Goal: Task Accomplishment & Management: Use online tool/utility

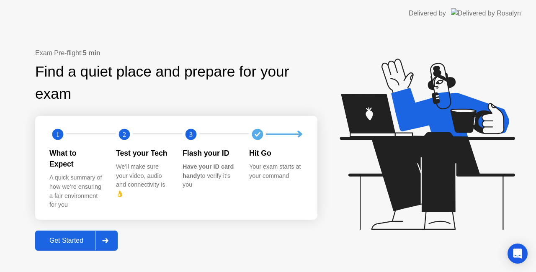
click at [51, 237] on div "Get Started" at bounding box center [66, 241] width 57 height 8
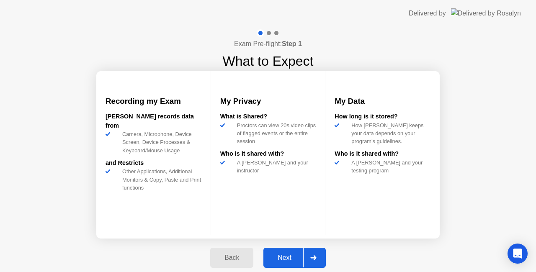
click at [290, 257] on div "Next" at bounding box center [284, 258] width 37 height 8
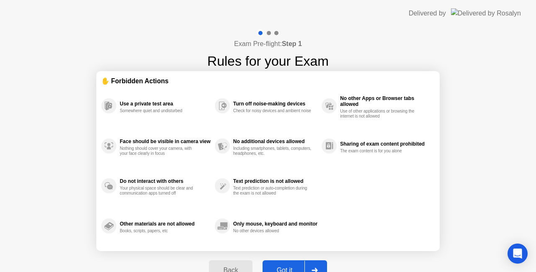
click at [289, 268] on div "Got it" at bounding box center [284, 271] width 39 height 8
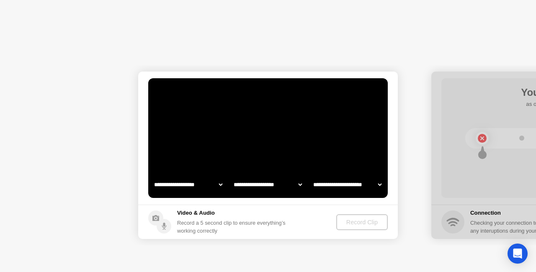
select select "**********"
select select "*******"
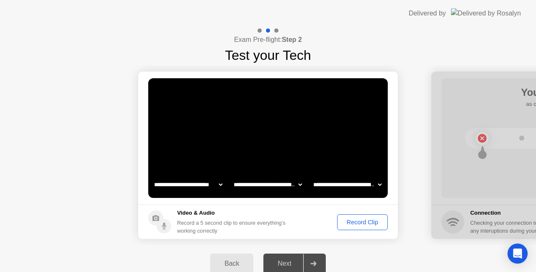
click at [360, 219] on div "Record Clip" at bounding box center [362, 222] width 45 height 7
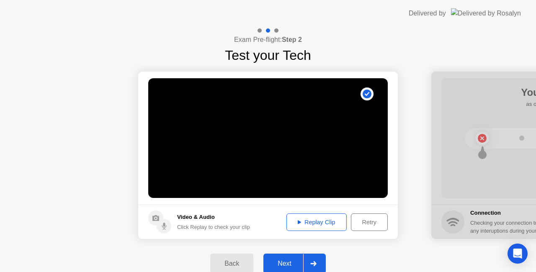
click at [290, 264] on div "Next" at bounding box center [284, 264] width 37 height 8
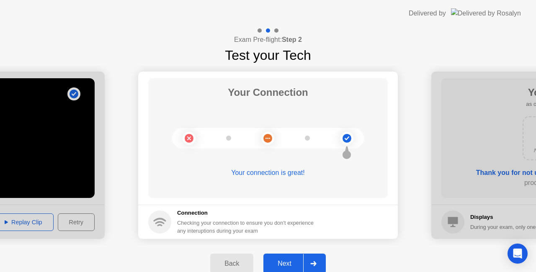
click at [367, 178] on div "Your connection is great!" at bounding box center [267, 179] width 239 height 23
click at [294, 262] on div "Next" at bounding box center [284, 264] width 37 height 8
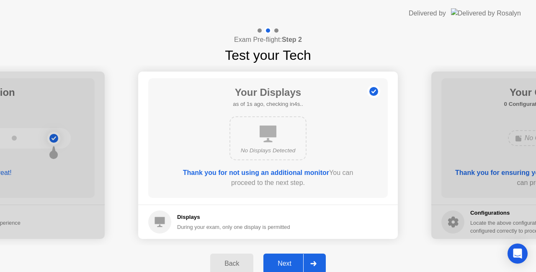
click at [294, 262] on div "Next" at bounding box center [284, 264] width 37 height 8
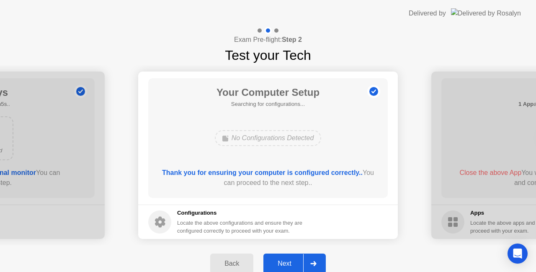
click at [294, 262] on div "Next" at bounding box center [284, 264] width 37 height 8
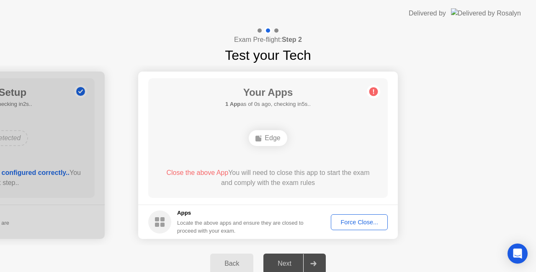
click at [347, 221] on div "Force Close..." at bounding box center [359, 222] width 51 height 7
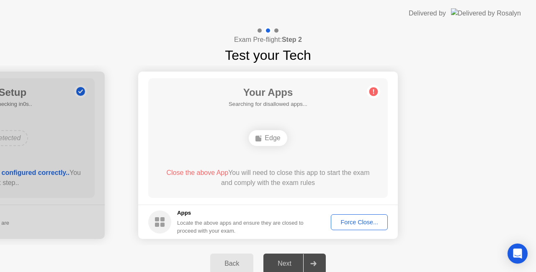
click at [354, 228] on button "Force Close..." at bounding box center [359, 222] width 57 height 16
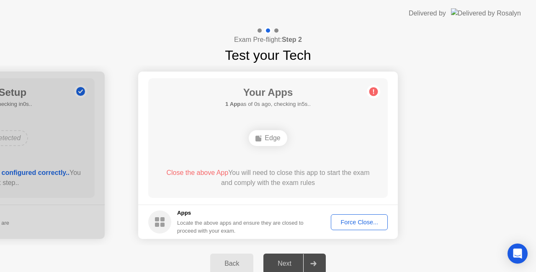
click at [367, 222] on div "Force Close..." at bounding box center [359, 222] width 51 height 7
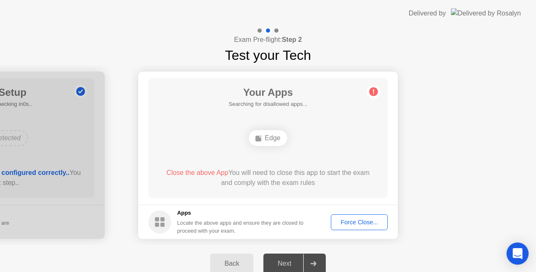
click at [519, 251] on icon "Open Intercom Messenger" at bounding box center [517, 253] width 10 height 11
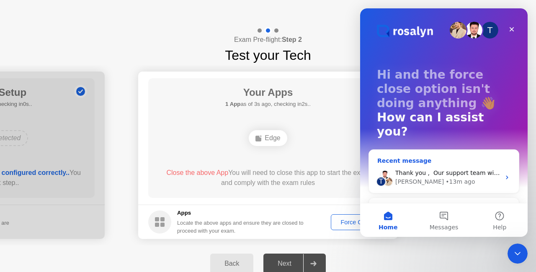
click at [503, 174] on icon "Intercom messenger" at bounding box center [506, 177] width 7 height 7
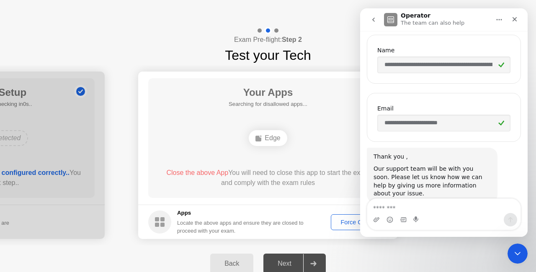
scroll to position [310, 0]
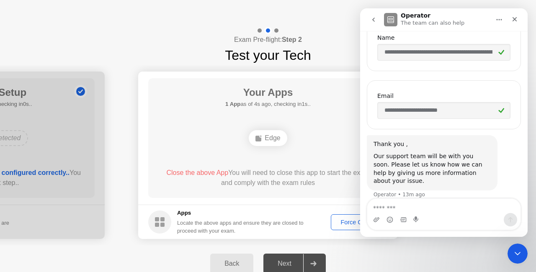
click at [420, 54] on input "**********" at bounding box center [443, 52] width 133 height 17
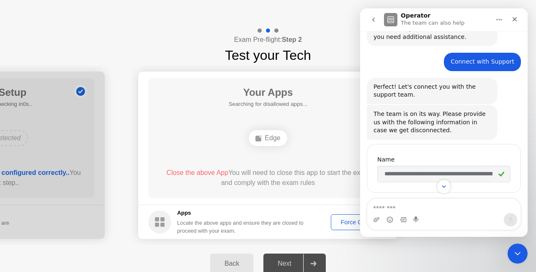
scroll to position [185, 0]
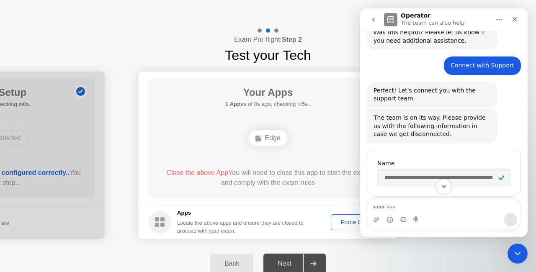
click at [445, 188] on icon "Scroll to bottom" at bounding box center [444, 187] width 8 height 8
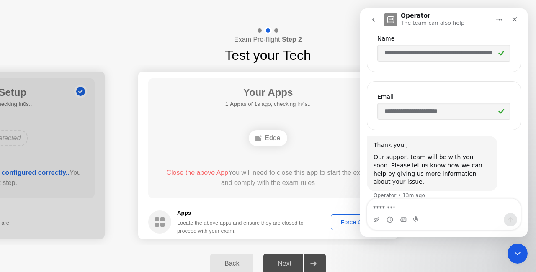
scroll to position [310, 0]
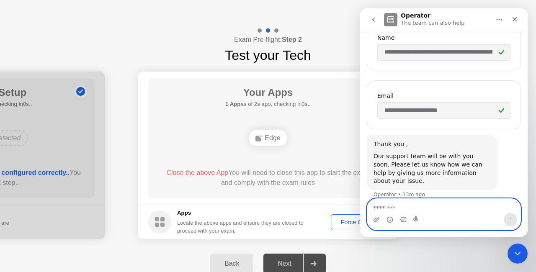
click at [410, 208] on textarea "Message…" at bounding box center [443, 206] width 153 height 14
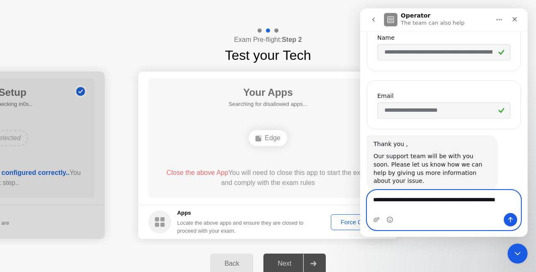
scroll to position [318, 0]
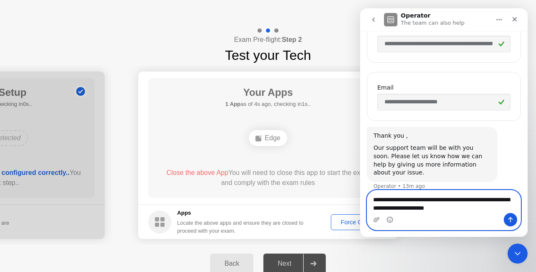
type textarea "**********"
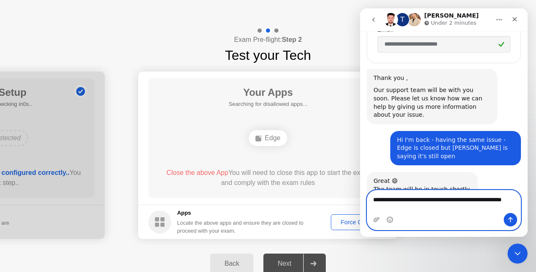
scroll to position [385, 0]
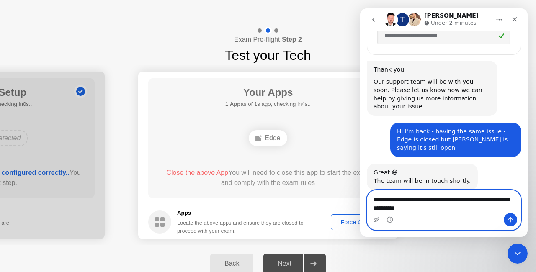
type textarea "**********"
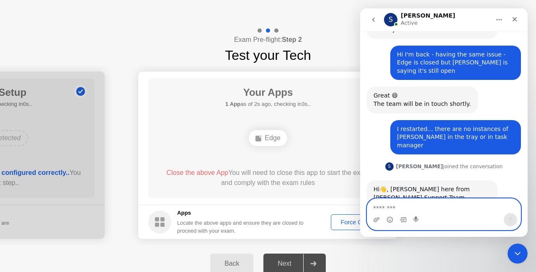
scroll to position [462, 0]
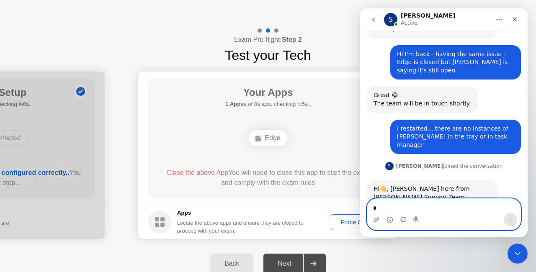
type textarea "**"
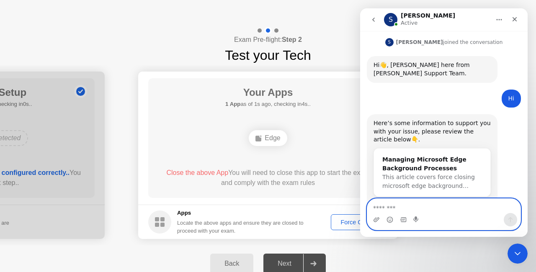
scroll to position [605, 0]
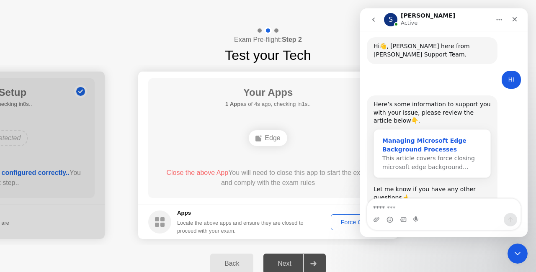
click at [415, 136] on div "Managing Microsoft Edge Background Processes" at bounding box center [432, 145] width 100 height 18
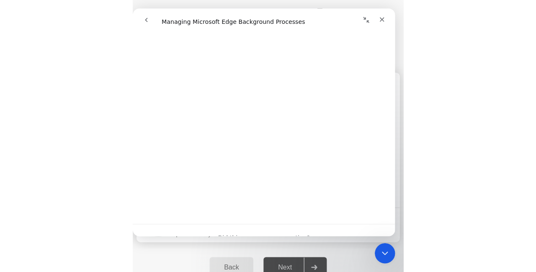
scroll to position [879, 0]
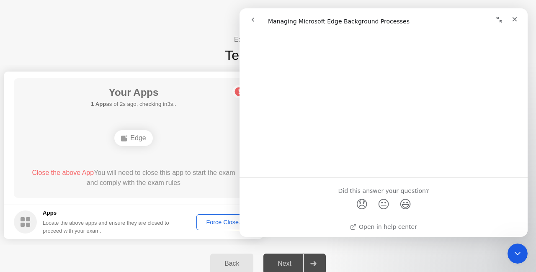
scroll to position [875, 0]
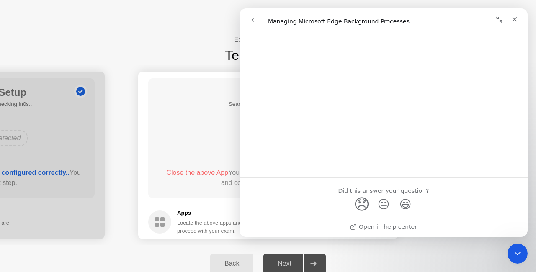
click at [362, 206] on span "😞" at bounding box center [362, 204] width 16 height 22
click at [256, 20] on button "go back" at bounding box center [253, 20] width 16 height 16
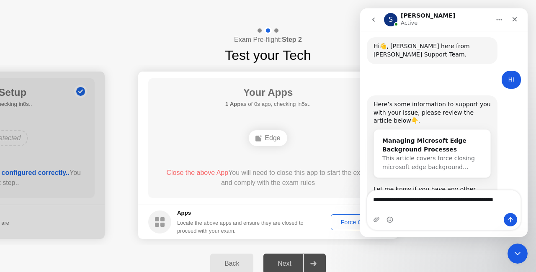
scroll to position [613, 0]
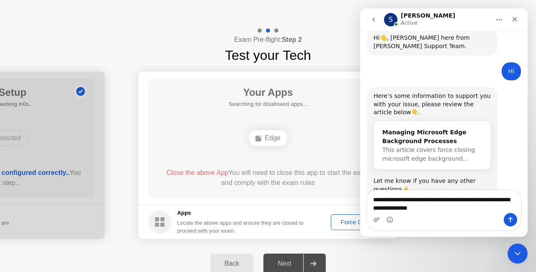
type textarea "**********"
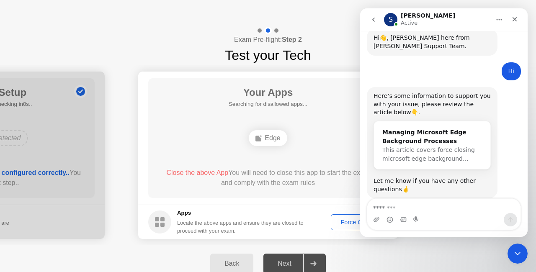
scroll to position [638, 0]
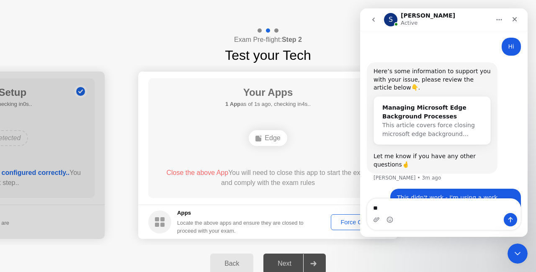
type textarea "*"
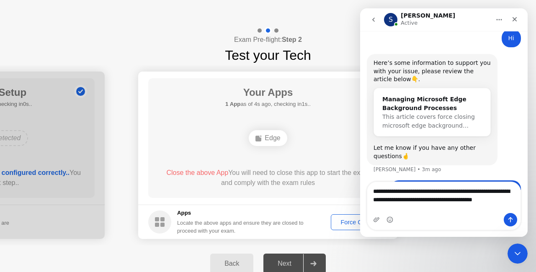
scroll to position [655, 0]
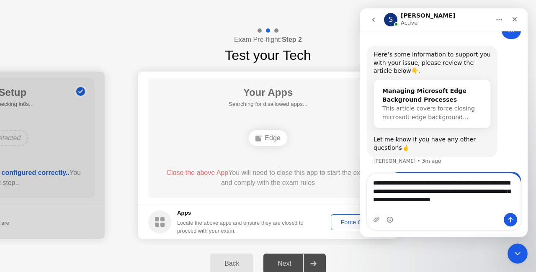
type textarea "**********"
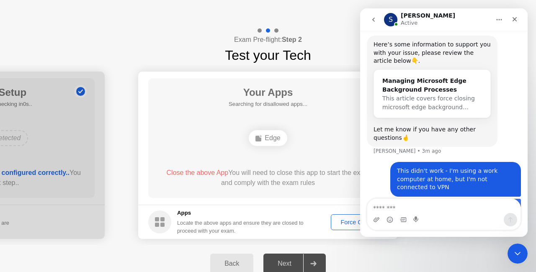
scroll to position [681, 0]
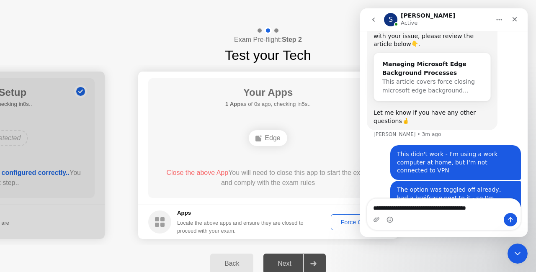
type textarea "**********"
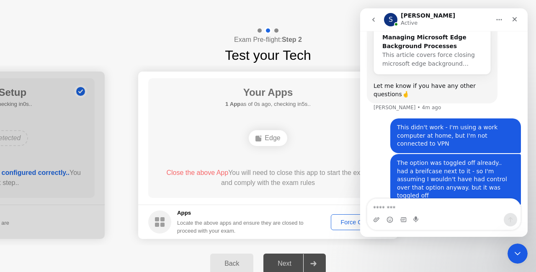
scroll to position [709, 0]
click at [340, 221] on div "Force Close..." at bounding box center [359, 222] width 51 height 7
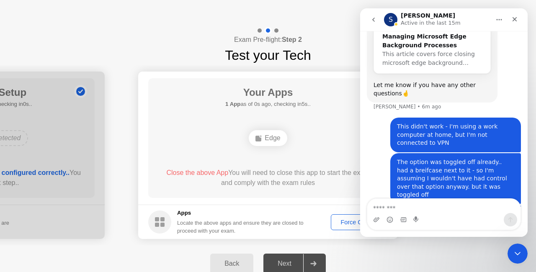
click at [341, 224] on div "Force Close..." at bounding box center [359, 222] width 51 height 7
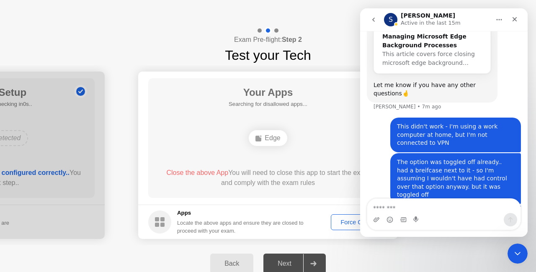
click at [192, 172] on span "Close the above App" at bounding box center [197, 172] width 62 height 7
click at [423, 199] on textarea "Message…" at bounding box center [444, 206] width 154 height 14
type textarea "*"
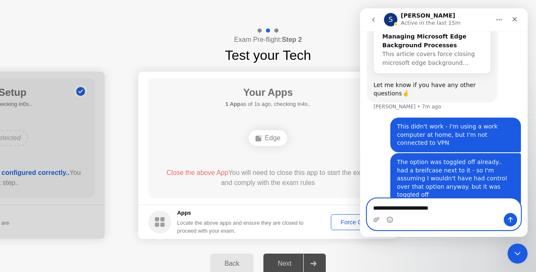
type textarea "**********"
click at [507, 218] on icon "Send a message…" at bounding box center [510, 219] width 7 height 7
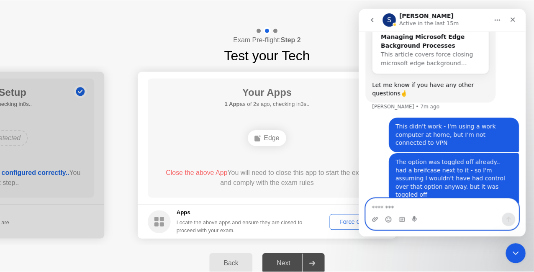
scroll to position [728, 0]
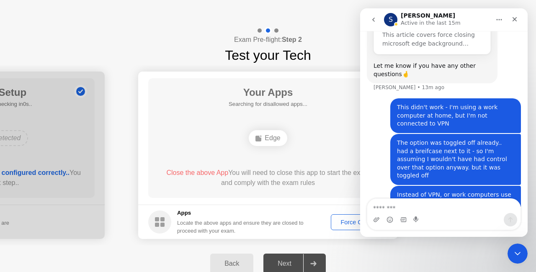
click at [423, 22] on p "Active in the last 15m" at bounding box center [430, 23] width 60 height 8
click at [393, 20] on div "S" at bounding box center [390, 19] width 13 height 13
click at [312, 149] on div "Your Apps 1 App as of 4s ago, checking in1s.. Edge Close the above App You will…" at bounding box center [267, 138] width 239 height 120
drag, startPoint x: 457, startPoint y: 13, endPoint x: 511, endPoint y: 13, distance: 54.4
click at [511, 13] on div "S [PERSON_NAME] Active in the last 15m" at bounding box center [443, 20] width 157 height 16
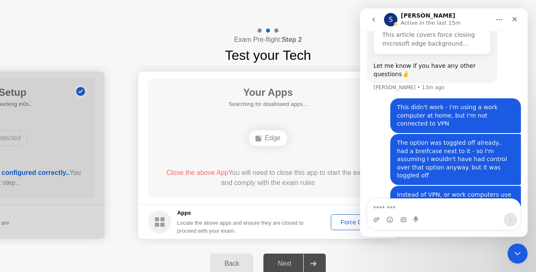
click at [259, 139] on rect at bounding box center [258, 139] width 6 height 6
click at [269, 137] on div "Edge" at bounding box center [268, 138] width 38 height 16
click at [338, 223] on div "Force Close..." at bounding box center [359, 222] width 51 height 7
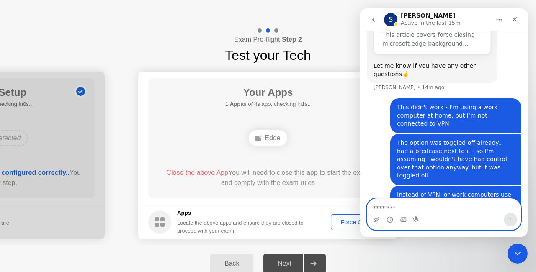
click at [421, 205] on textarea "Message…" at bounding box center [444, 206] width 154 height 14
click at [353, 222] on div "Force Close..." at bounding box center [359, 222] width 51 height 7
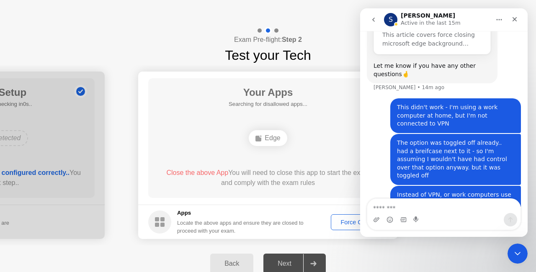
click at [182, 224] on div "Locate the above apps and ensure they are closed to proceed with your exam." at bounding box center [240, 227] width 127 height 16
click at [186, 224] on div "Locate the above apps and ensure they are closed to proceed with your exam." at bounding box center [240, 227] width 127 height 16
click at [339, 220] on div "Force Close..." at bounding box center [359, 222] width 51 height 7
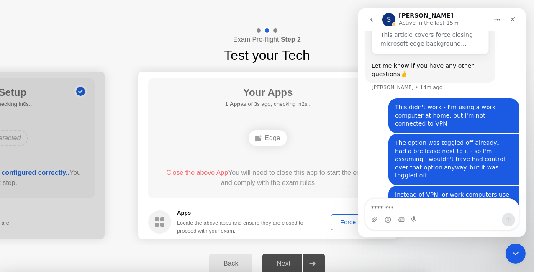
click at [363, 272] on div at bounding box center [267, 272] width 534 height 0
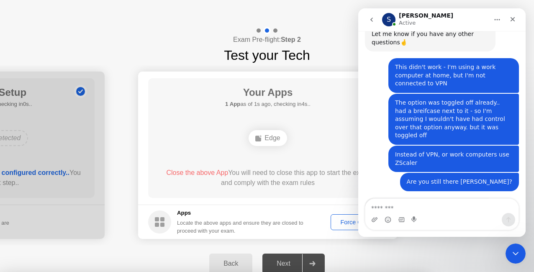
scroll to position [769, 0]
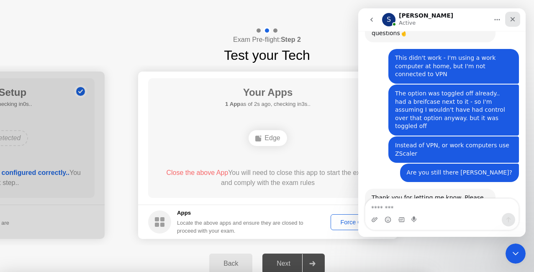
click at [511, 19] on icon "Close" at bounding box center [512, 19] width 7 height 7
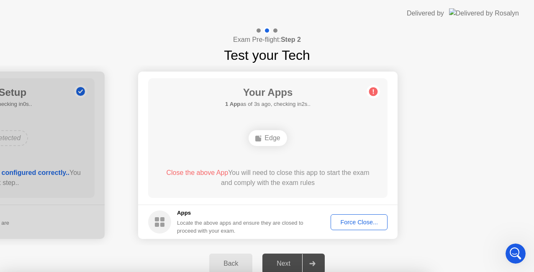
scroll to position [635, 0]
